Goal: Transaction & Acquisition: Obtain resource

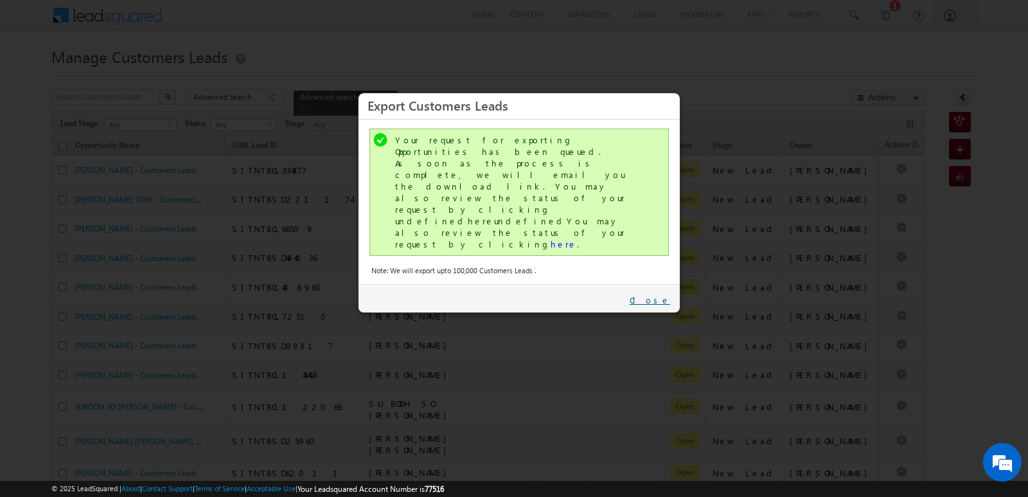
click at [662, 294] on link "Close" at bounding box center [649, 300] width 40 height 12
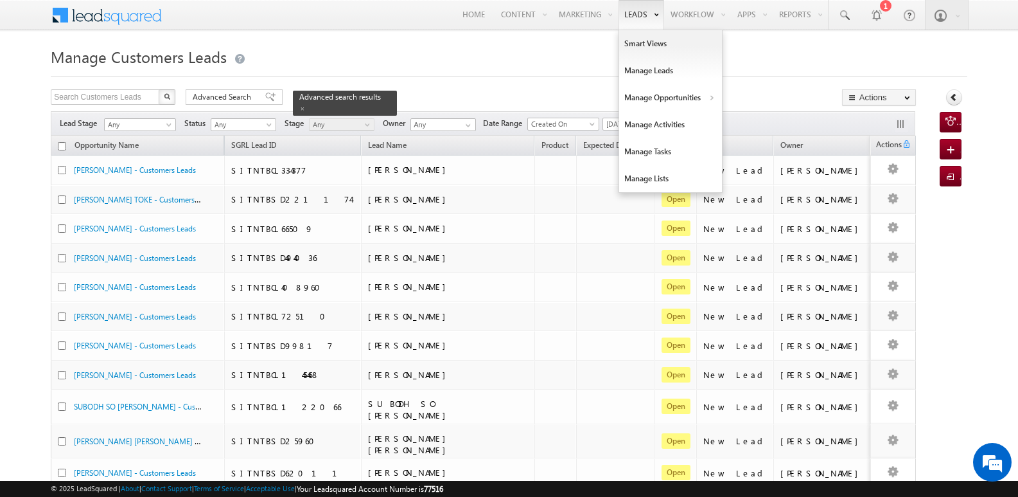
click at [629, 20] on link "Leads" at bounding box center [642, 15] width 46 height 30
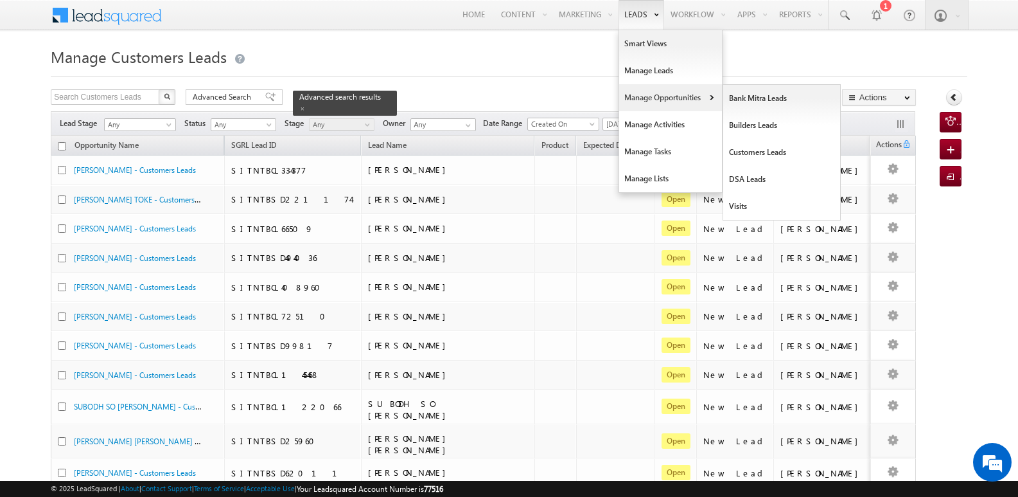
click at [653, 96] on link "Manage Opportunities" at bounding box center [670, 97] width 103 height 27
click at [747, 152] on link "Customers Leads" at bounding box center [782, 152] width 118 height 27
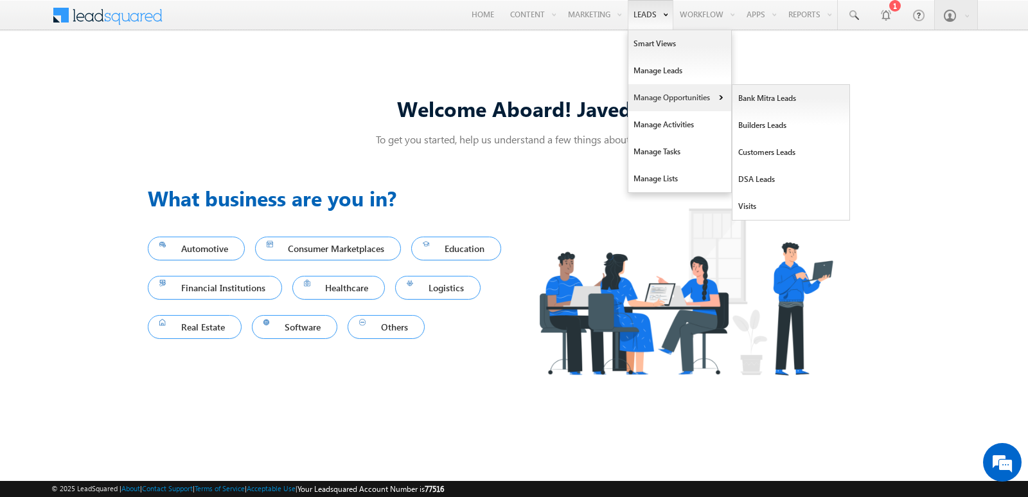
click at [660, 96] on link "Manage Opportunities" at bounding box center [679, 97] width 103 height 27
click at [791, 154] on link "Customers Leads" at bounding box center [791, 152] width 118 height 27
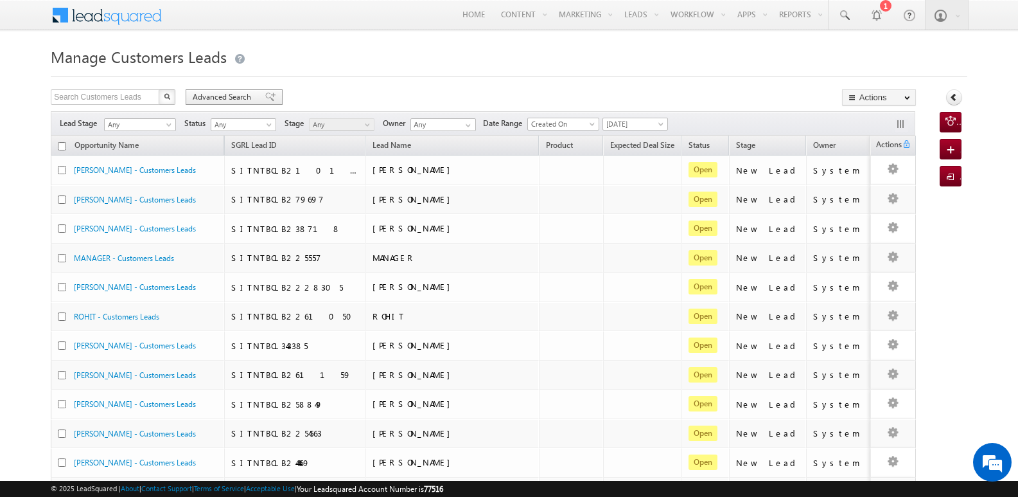
click at [233, 97] on span "Advanced Search" at bounding box center [224, 97] width 62 height 12
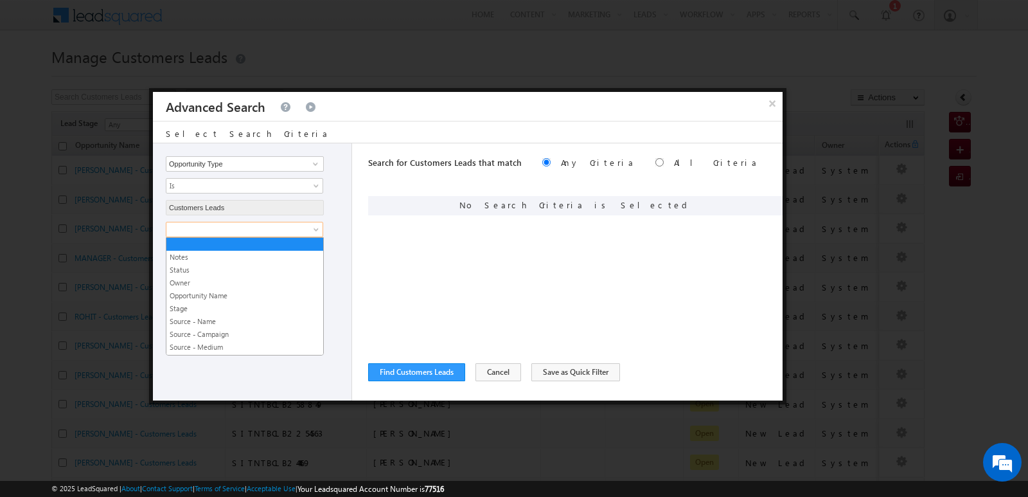
click at [278, 229] on span at bounding box center [235, 230] width 139 height 12
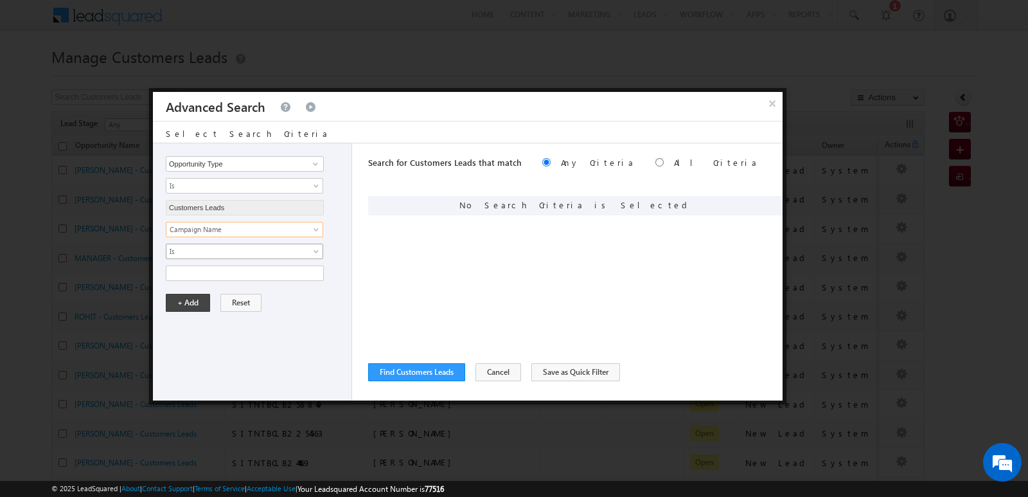
click at [251, 254] on span "Is" at bounding box center [235, 251] width 139 height 12
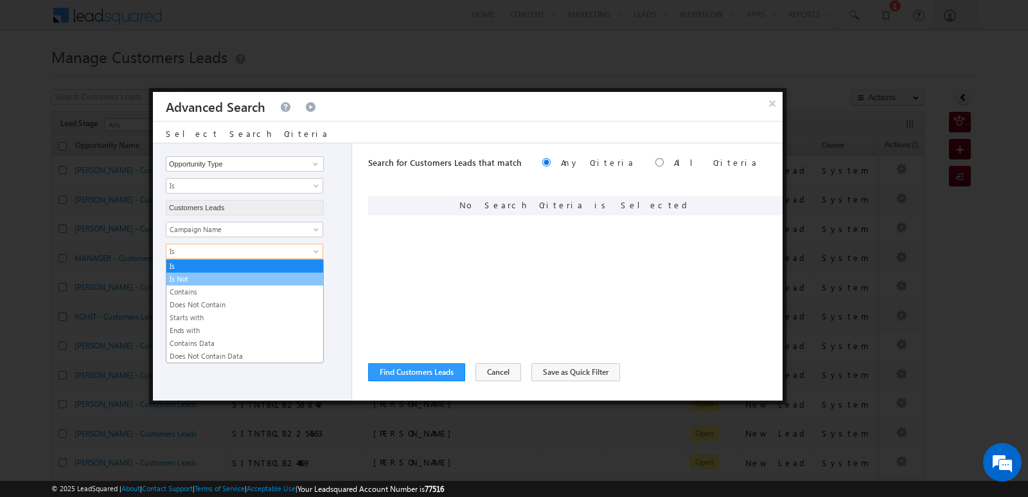
scroll to position [0, 0]
click at [184, 297] on link "Contains" at bounding box center [244, 292] width 157 height 12
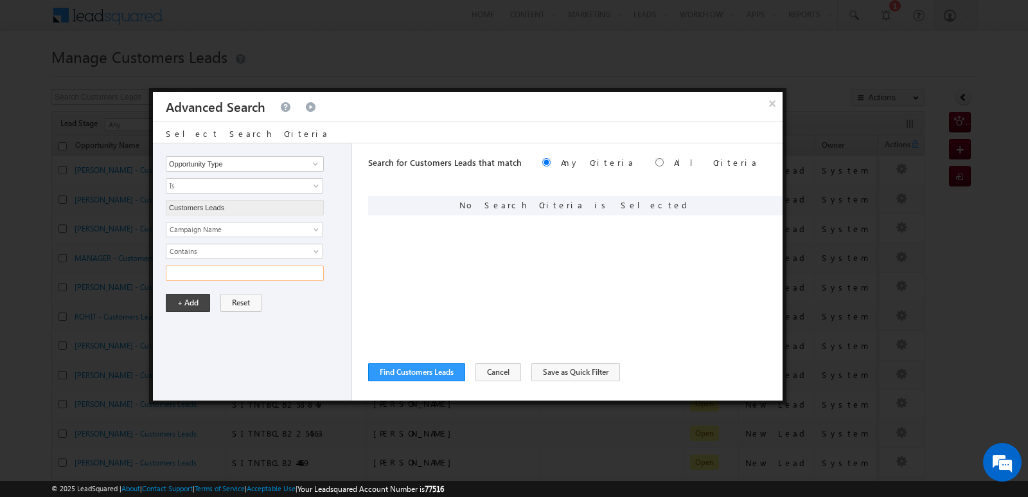
click at [195, 272] on input "text" at bounding box center [245, 272] width 158 height 15
type input "[DATE]"
click at [198, 308] on button "+ Add" at bounding box center [188, 303] width 44 height 18
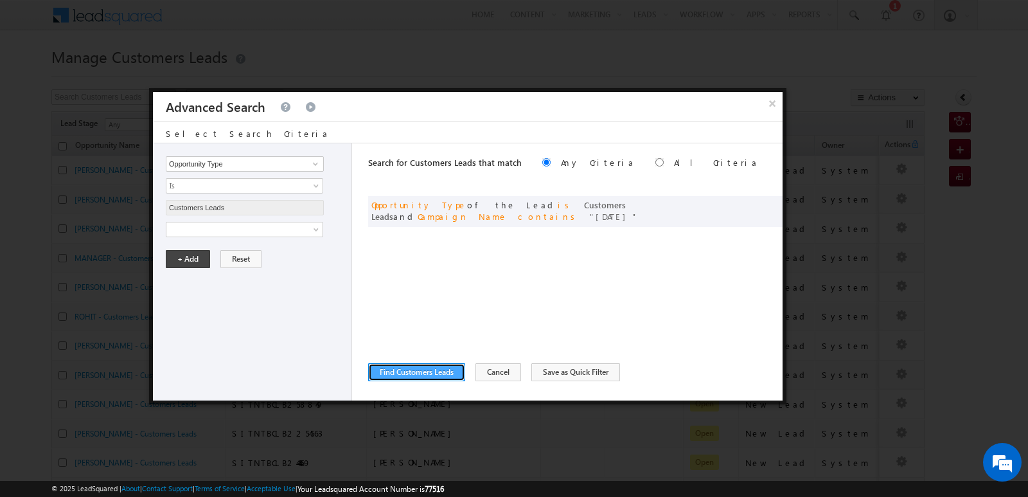
click at [453, 378] on button "Find Customers Leads" at bounding box center [416, 372] width 97 height 18
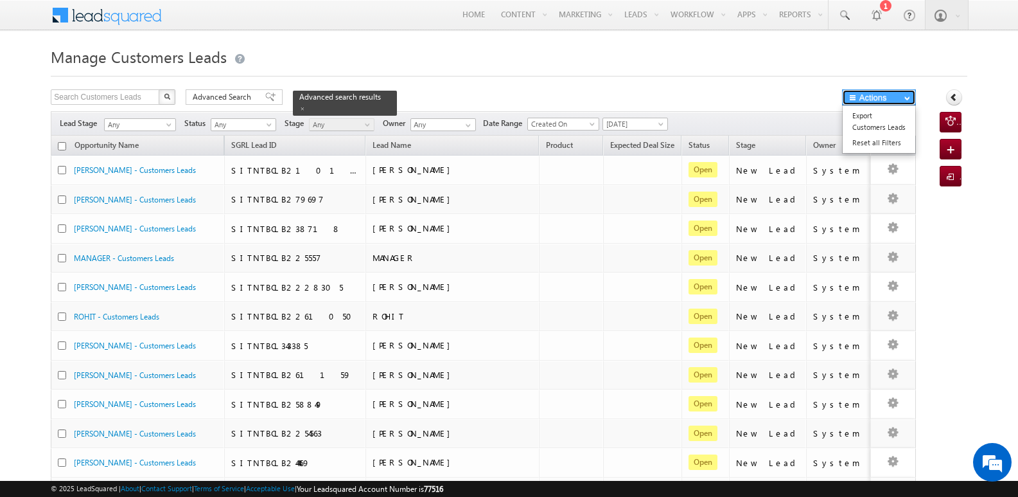
click at [895, 102] on button "Actions" at bounding box center [879, 97] width 74 height 16
click at [891, 119] on link "Export Customers Leads" at bounding box center [879, 121] width 73 height 27
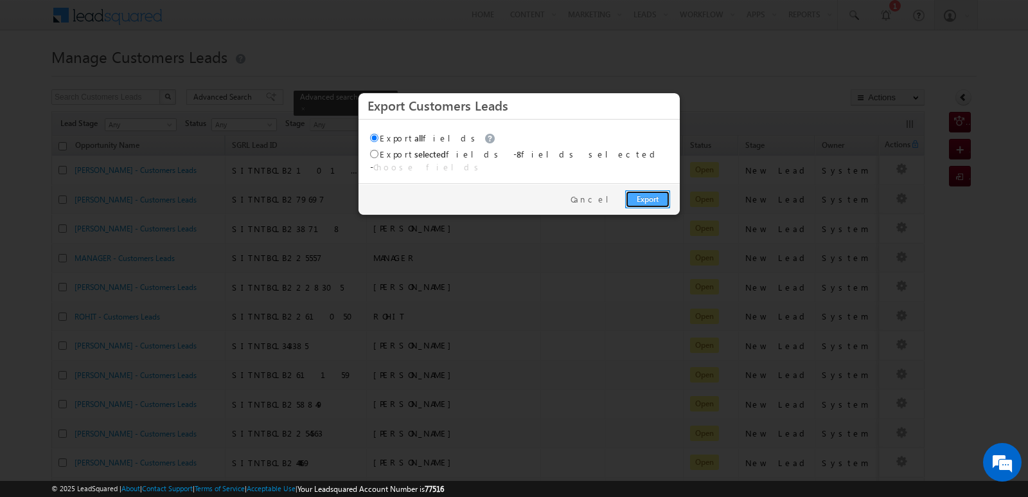
click at [650, 192] on link "Export" at bounding box center [647, 199] width 45 height 18
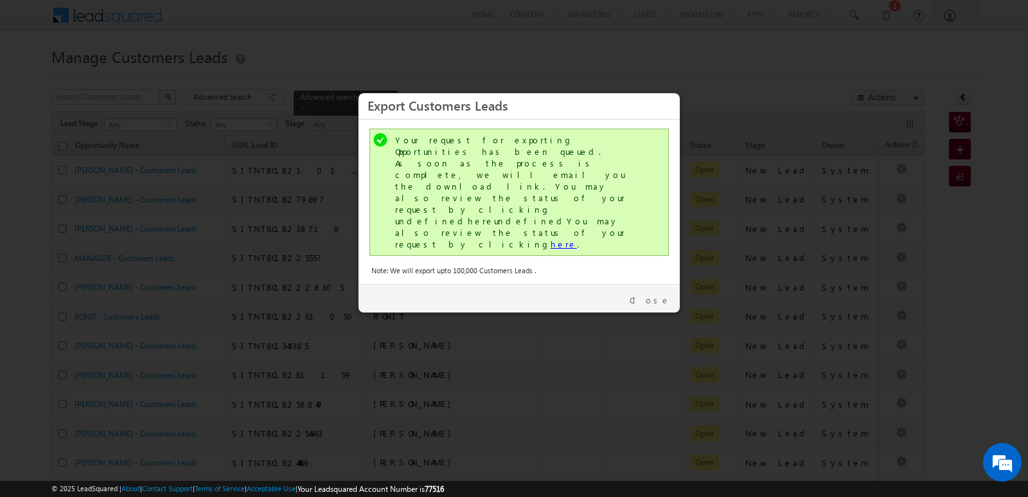
click at [550, 238] on link "here" at bounding box center [563, 243] width 26 height 11
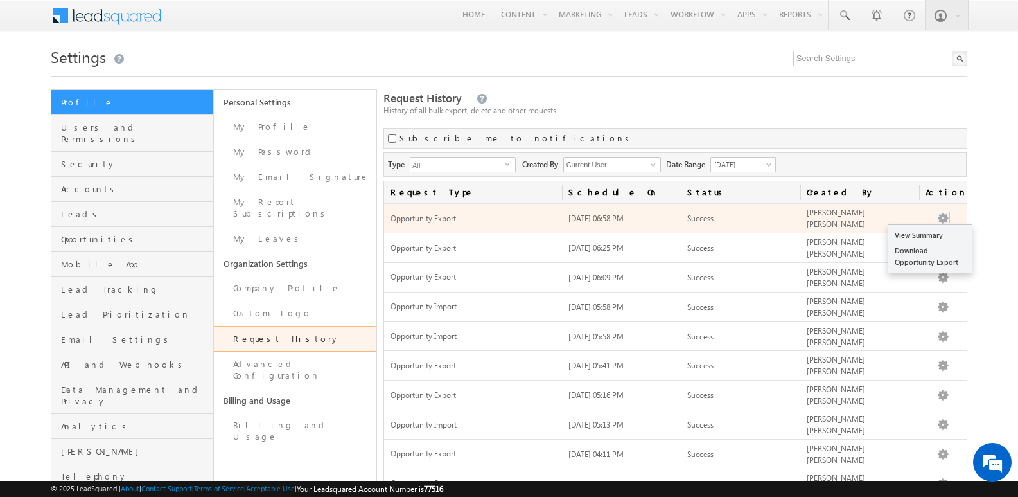
click at [945, 220] on button "button" at bounding box center [942, 218] width 13 height 13
click at [924, 252] on link "Download Opportunity Export" at bounding box center [929, 256] width 83 height 27
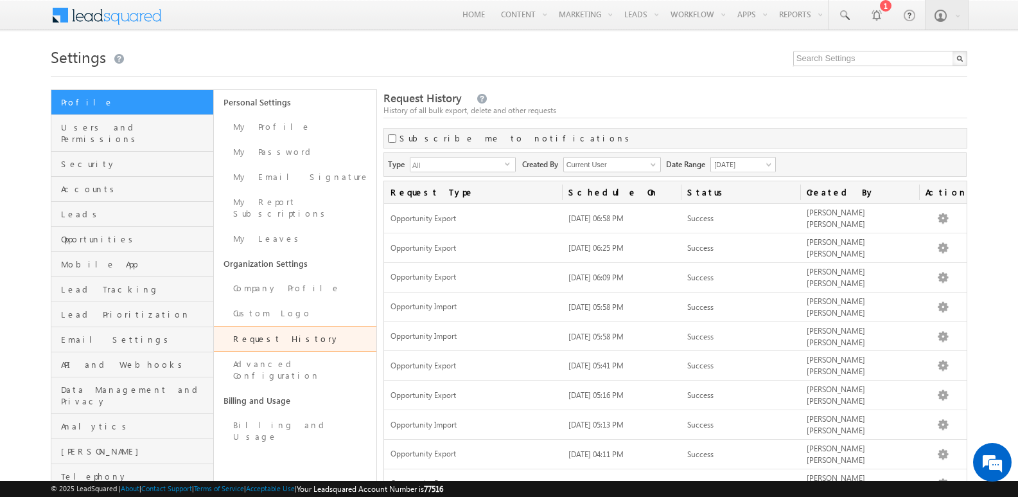
click at [594, 89] on div "Request History History of all bulk export, delete and other requests Subscribe…" at bounding box center [675, 330] width 584 height 483
